Goal: Information Seeking & Learning: Find specific fact

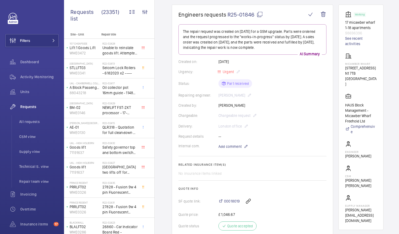
scroll to position [46, 0]
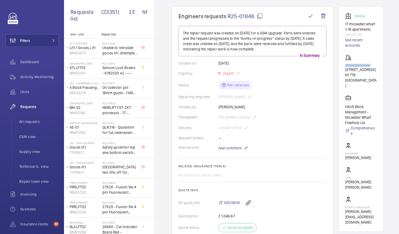
drag, startPoint x: 352, startPoint y: 70, endPoint x: 377, endPoint y: 71, distance: 25.6
click at [377, 71] on wm-front-card-body "Working 17 micawber wharf 1-18 apartments 98696396 See recent activities Micawb…" at bounding box center [361, 119] width 32 height 212
drag, startPoint x: 377, startPoint y: 71, endPoint x: 370, endPoint y: 70, distance: 7.5
copy p "Micawber Wharf"
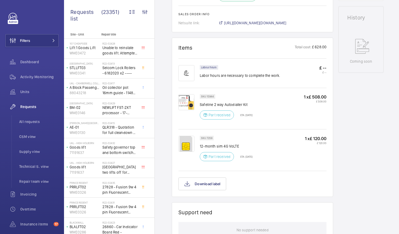
scroll to position [277, 0]
drag, startPoint x: 200, startPoint y: 104, endPoint x: 247, endPoint y: 106, distance: 46.2
click at [247, 106] on p "Safeline 2 way Autodialler Kit" at bounding box center [226, 104] width 53 height 5
drag, startPoint x: 247, startPoint y: 106, endPoint x: 241, endPoint y: 105, distance: 5.4
click at [241, 105] on p "Safeline 2 way Autodialler Kit" at bounding box center [226, 104] width 53 height 5
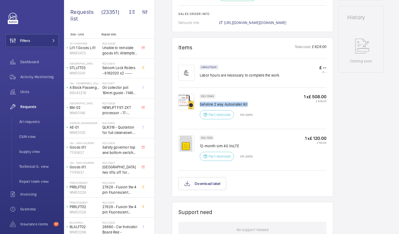
copy p "Safeline 2 way Autodialler Kit"
drag, startPoint x: 201, startPoint y: 144, endPoint x: 234, endPoint y: 145, distance: 33.6
click at [234, 145] on p "12-month sim 4G VoLTE" at bounding box center [226, 145] width 53 height 5
drag, startPoint x: 234, startPoint y: 145, endPoint x: 257, endPoint y: 148, distance: 22.7
click at [253, 148] on div "SKU 7259 12-month sim 4G VoLTE Part received ETA: [DATE]" at bounding box center [226, 150] width 53 height 29
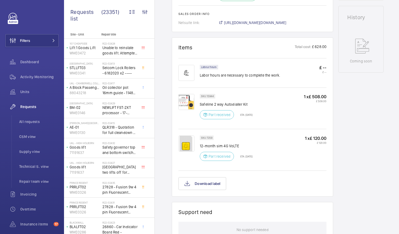
click at [202, 143] on div "SKU 7259 12-month sim 4G VoLTE Part received ETA: [DATE]" at bounding box center [226, 150] width 53 height 29
drag, startPoint x: 200, startPoint y: 144, endPoint x: 245, endPoint y: 146, distance: 45.2
click at [245, 146] on p "12-month sim 4G VoLTE" at bounding box center [226, 145] width 53 height 5
drag, startPoint x: 245, startPoint y: 146, endPoint x: 233, endPoint y: 145, distance: 12.6
copy p "12-month sim 4G VoLTE"
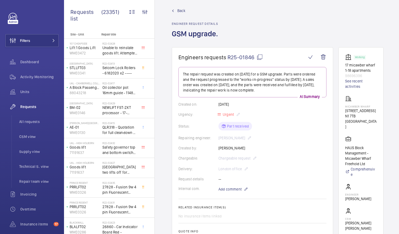
scroll to position [4, 0]
click at [259, 57] on mat-icon at bounding box center [260, 57] width 6 height 6
copy p "12-month sim 4G VoLTE"
click at [260, 57] on mat-icon at bounding box center [260, 57] width 6 height 6
